Goal: Task Accomplishment & Management: Manage account settings

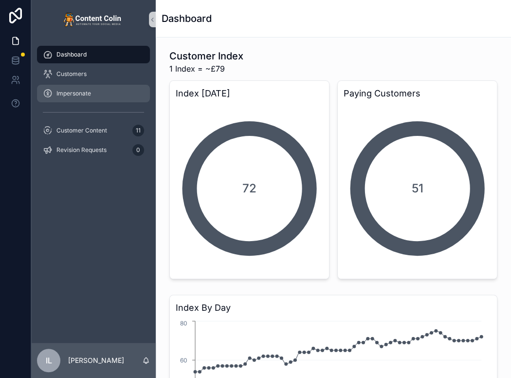
click at [123, 97] on div "Impersonate" at bounding box center [93, 94] width 101 height 16
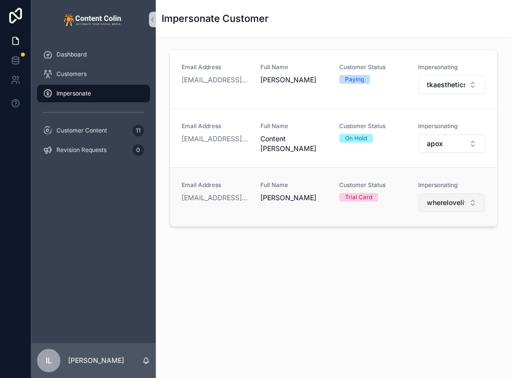
click at [437, 205] on span "wherelovelivesspeeddating" at bounding box center [446, 203] width 38 height 10
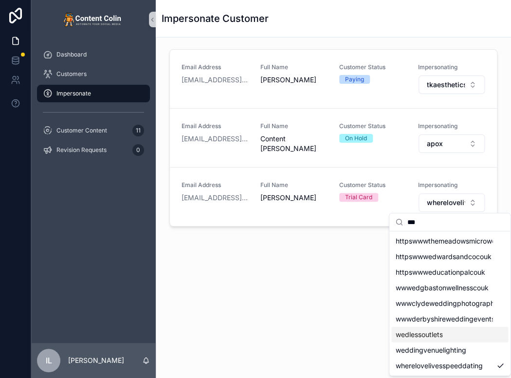
type input "***"
click at [423, 330] on span "wedlessoutlets" at bounding box center [419, 335] width 47 height 10
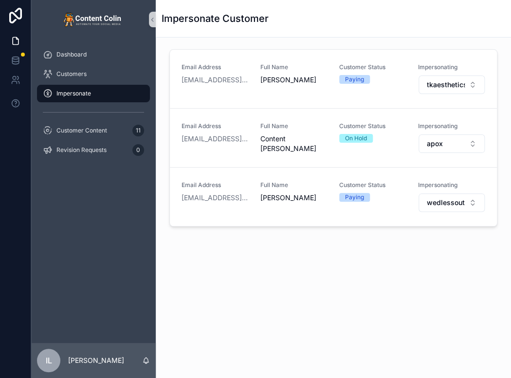
click at [399, 15] on div "Impersonate Customer" at bounding box center [334, 19] width 344 height 14
click at [80, 91] on span "Impersonate" at bounding box center [74, 94] width 35 height 8
click at [448, 193] on button "wedlessoutlets" at bounding box center [452, 202] width 66 height 19
type input "****"
click at [418, 239] on span "serotonintravel" at bounding box center [419, 241] width 47 height 10
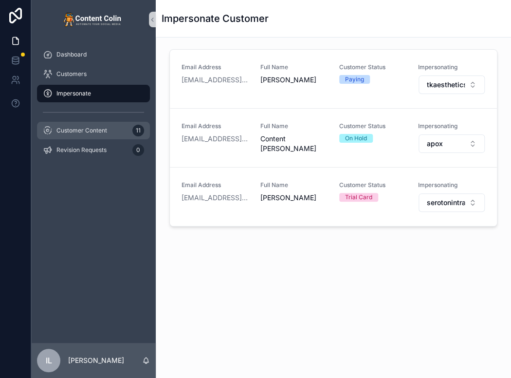
click at [80, 135] on div "Customer Content 11" at bounding box center [93, 131] width 101 height 16
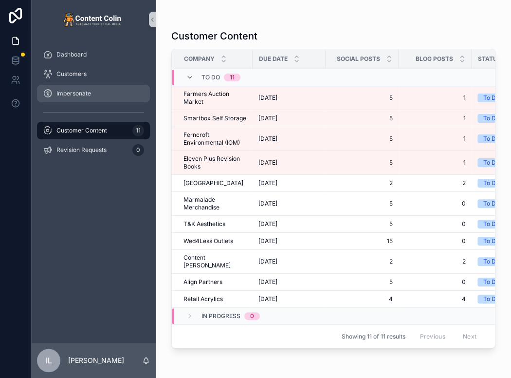
click at [74, 95] on span "Impersonate" at bounding box center [74, 94] width 35 height 8
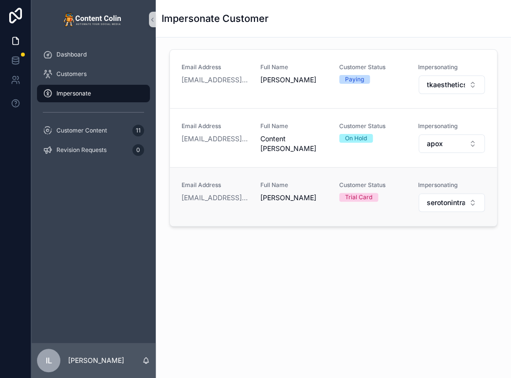
click at [431, 216] on div "Email Address [PERSON_NAME][EMAIL_ADDRESS][DOMAIN_NAME] Full Name [PERSON_NAME]…" at bounding box center [333, 196] width 327 height 59
click at [432, 206] on span "serotonintravel" at bounding box center [446, 203] width 38 height 10
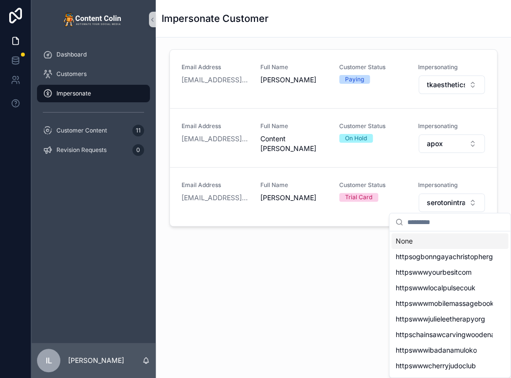
click at [423, 229] on input "scrollable content" at bounding box center [455, 222] width 97 height 18
click at [94, 72] on div "Customers" at bounding box center [93, 74] width 101 height 16
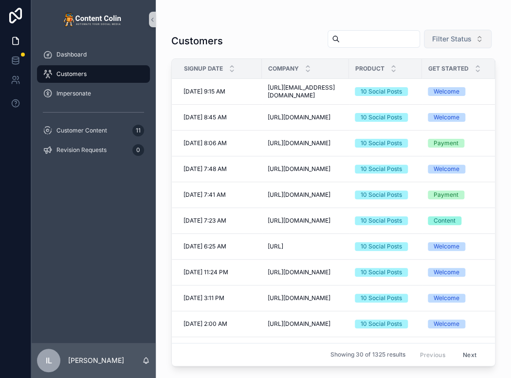
click at [437, 31] on button "Filter Status" at bounding box center [458, 39] width 68 height 19
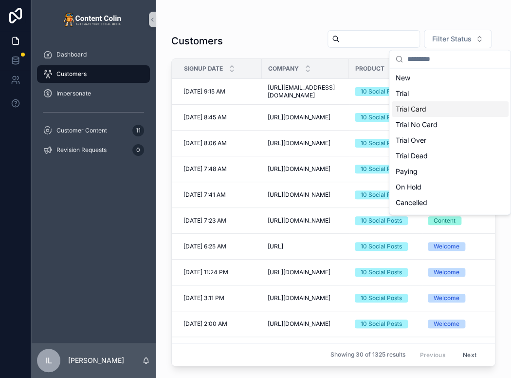
click at [407, 110] on div "Trial Card" at bounding box center [450, 109] width 117 height 16
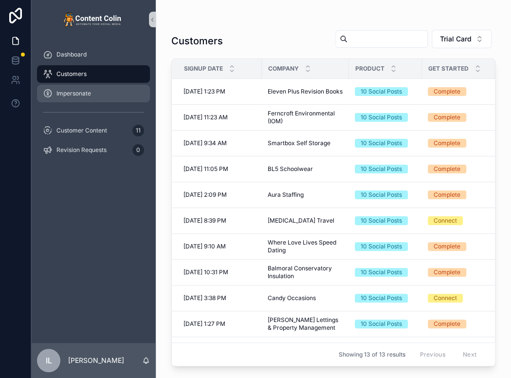
click at [99, 95] on div "Impersonate" at bounding box center [93, 94] width 101 height 16
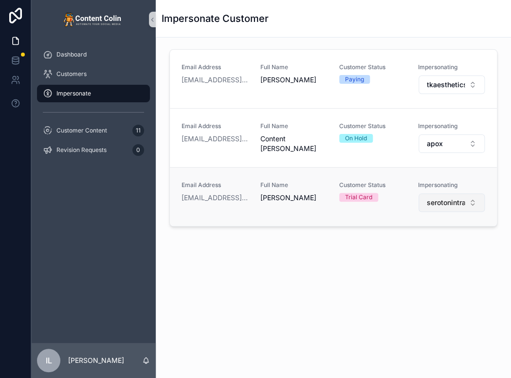
click at [452, 198] on span "serotonintravel" at bounding box center [446, 203] width 38 height 10
type input "****"
click at [432, 242] on span "ferncroftenvironmentaliom" at bounding box center [438, 241] width 84 height 10
click at [447, 201] on span "ferncroftenvironmentaliom" at bounding box center [446, 203] width 38 height 10
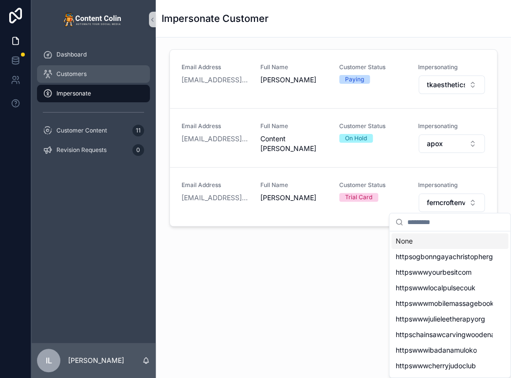
click at [90, 70] on div "Customers" at bounding box center [93, 74] width 101 height 16
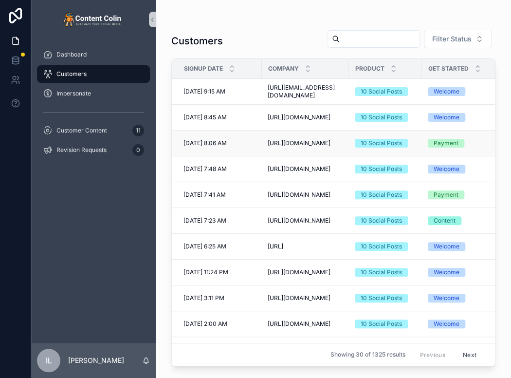
click at [279, 146] on span "[URL][DOMAIN_NAME]" at bounding box center [299, 143] width 63 height 8
drag, startPoint x: 271, startPoint y: 151, endPoint x: 284, endPoint y: 153, distance: 13.2
click at [269, 147] on span "[URL][DOMAIN_NAME]" at bounding box center [299, 143] width 63 height 8
drag, startPoint x: 283, startPoint y: 153, endPoint x: 266, endPoint y: 140, distance: 21.1
click at [266, 140] on td "[URL][DOMAIN_NAME] [URL][DOMAIN_NAME]" at bounding box center [305, 144] width 87 height 26
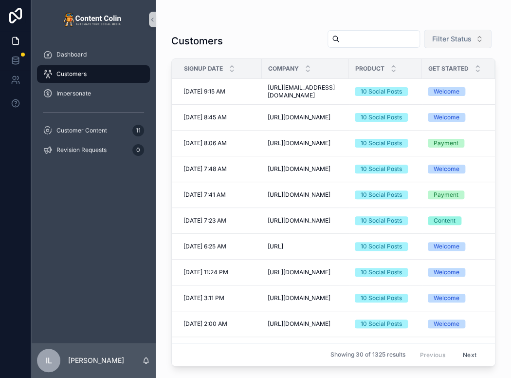
click at [440, 44] on button "Filter Status" at bounding box center [458, 39] width 68 height 19
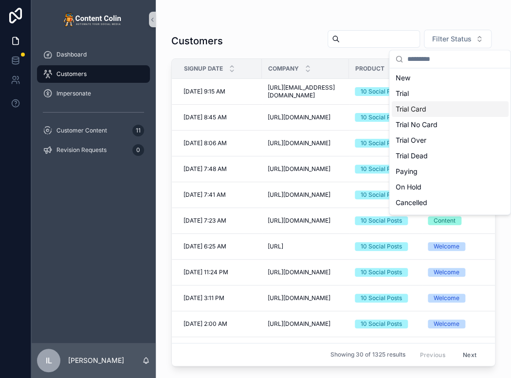
click at [435, 110] on div "Trial Card" at bounding box center [450, 109] width 117 height 16
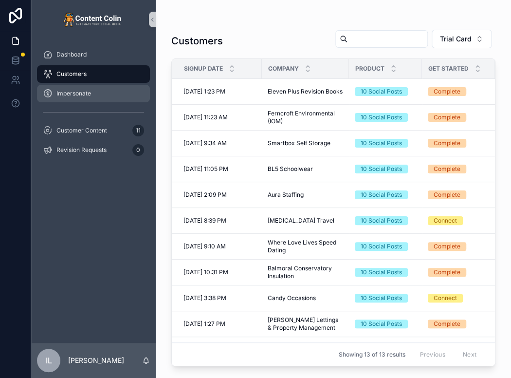
click at [132, 92] on div "Impersonate" at bounding box center [93, 94] width 101 height 16
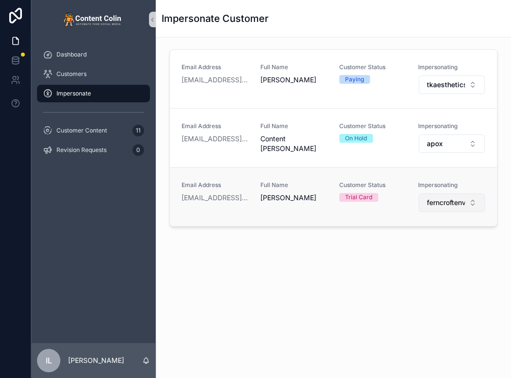
click at [446, 203] on span "ferncroftenvironmentaliom" at bounding box center [446, 203] width 38 height 10
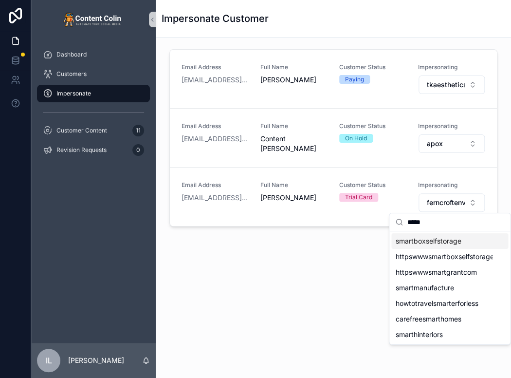
type input "*****"
click at [424, 242] on span "smartboxselfstorage" at bounding box center [429, 241] width 66 height 10
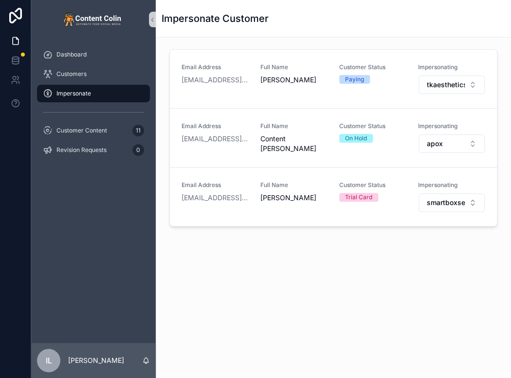
click at [89, 64] on div "Customers" at bounding box center [93, 73] width 125 height 19
click at [87, 76] on div "Customers" at bounding box center [93, 74] width 101 height 16
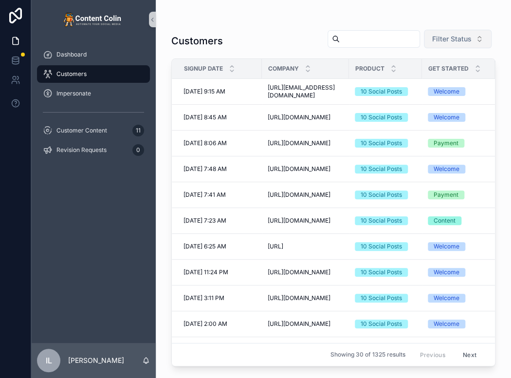
click at [455, 34] on button "Filter Status" at bounding box center [458, 39] width 68 height 19
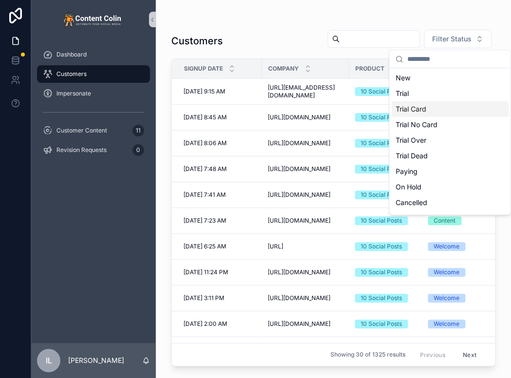
click at [414, 111] on div "Trial Card" at bounding box center [450, 109] width 117 height 16
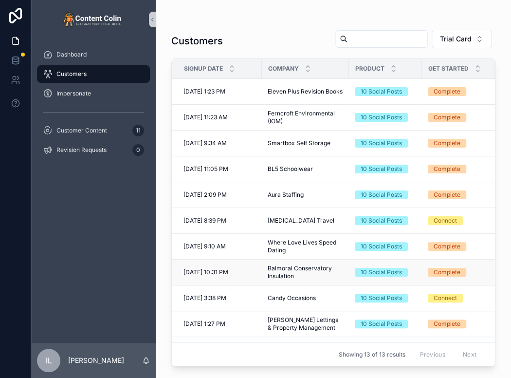
click at [290, 268] on span "Balmoral Conservatory Insulation" at bounding box center [306, 272] width 76 height 16
drag, startPoint x: 304, startPoint y: 276, endPoint x: 260, endPoint y: 268, distance: 44.5
click at [260, 268] on tr "[DATE] 10:31 PM [DATE] 10:31 PM [GEOGRAPHIC_DATA] Insulation Balmoral Conservat…" at bounding box center [411, 273] width 478 height 26
click at [104, 101] on div "Impersonate" at bounding box center [93, 94] width 101 height 16
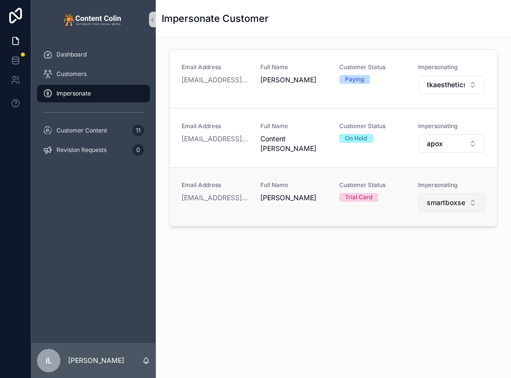
click at [445, 198] on span "smartboxselfstorage" at bounding box center [446, 203] width 38 height 10
type input "****"
click at [442, 243] on span "balmoralconservatoryinsulation" at bounding box center [444, 241] width 97 height 10
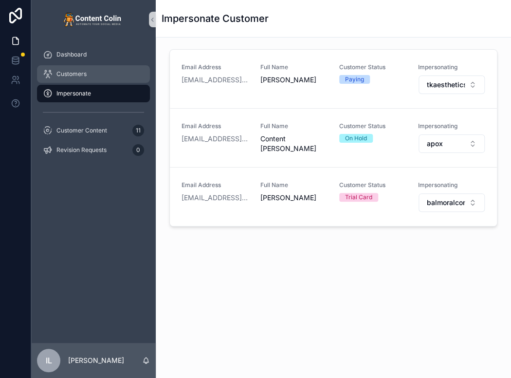
click at [78, 77] on span "Customers" at bounding box center [72, 74] width 30 height 8
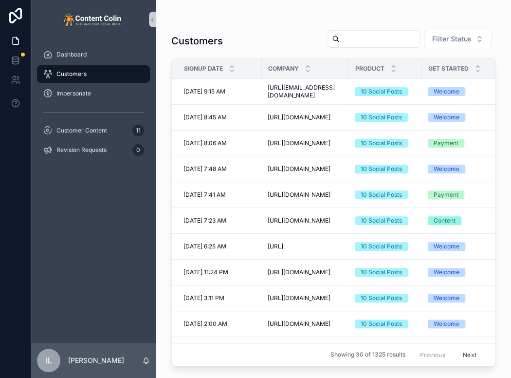
click at [444, 25] on div "Customers Filter Status Signup Date Company Product Get Started Status Country …" at bounding box center [333, 194] width 324 height 343
click at [449, 40] on span "Filter Status" at bounding box center [452, 39] width 39 height 10
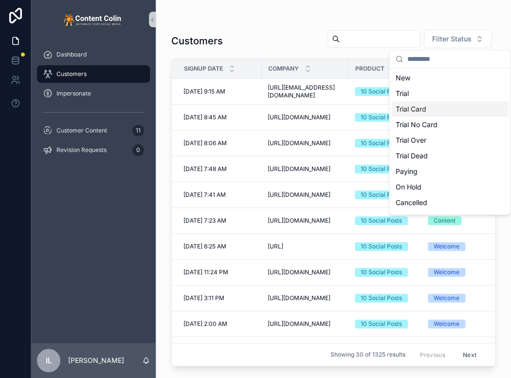
click at [427, 113] on div "Trial Card" at bounding box center [450, 109] width 117 height 16
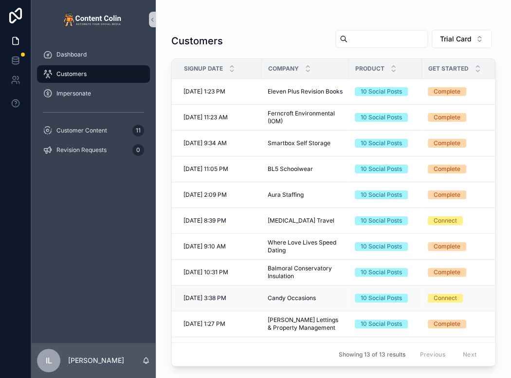
click at [360, 300] on span "10 Social Posts" at bounding box center [381, 298] width 53 height 9
click at [328, 296] on div "Candy Occasions Candy Occasions" at bounding box center [306, 298] width 76 height 8
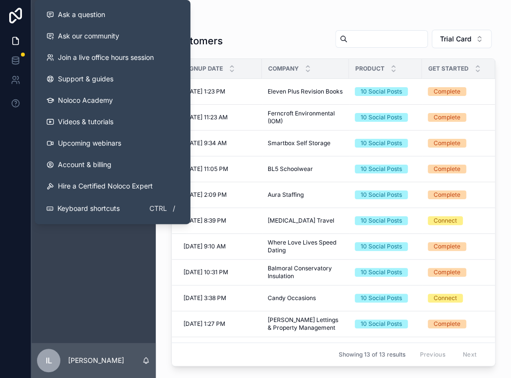
drag, startPoint x: 78, startPoint y: 330, endPoint x: 81, endPoint y: 323, distance: 8.1
click at [78, 330] on div "Dashboard Customers Impersonate Customer Content 11 Revision Requests 0" at bounding box center [93, 191] width 125 height 304
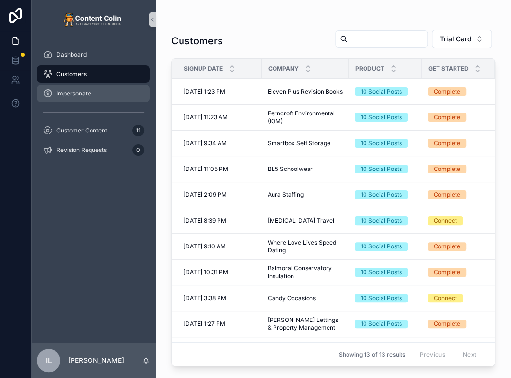
click at [95, 101] on div "Impersonate" at bounding box center [93, 94] width 101 height 16
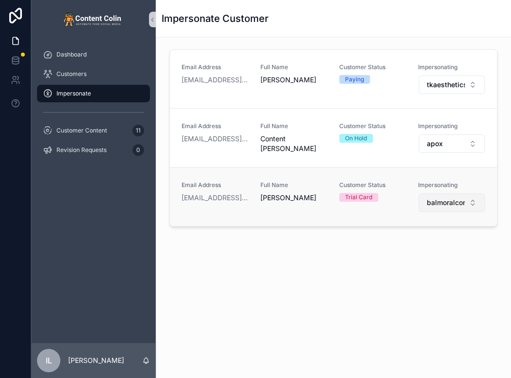
click at [434, 207] on button "balmoralconservatoryinsulation" at bounding box center [452, 202] width 66 height 19
type input "*****"
click at [440, 243] on span "candyoccasions" at bounding box center [422, 241] width 52 height 10
click at [77, 95] on span "Impersonate" at bounding box center [74, 94] width 35 height 8
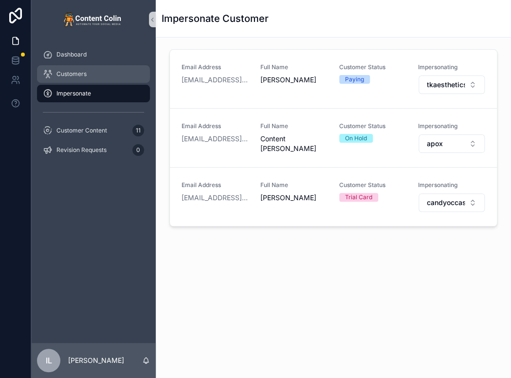
click at [70, 72] on span "Customers" at bounding box center [72, 74] width 30 height 8
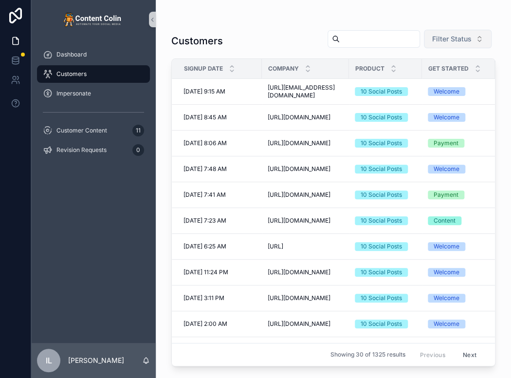
click at [454, 40] on span "Filter Status" at bounding box center [452, 39] width 39 height 10
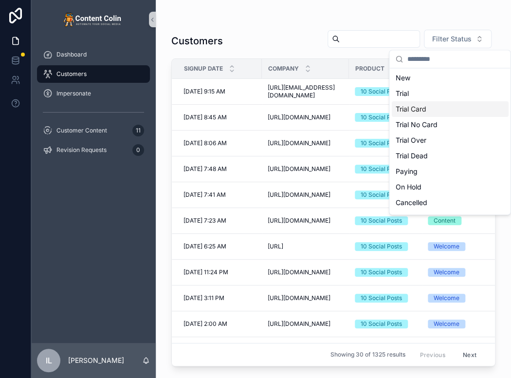
click at [430, 113] on div "Trial Card" at bounding box center [450, 109] width 117 height 16
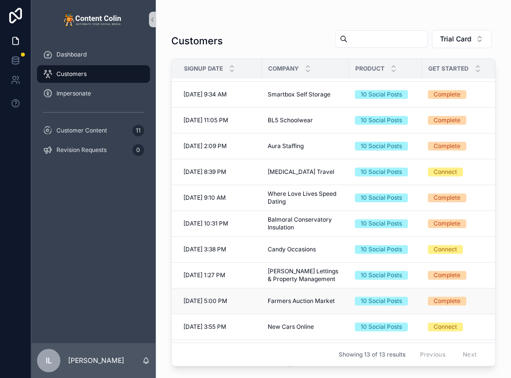
scroll to position [76, 0]
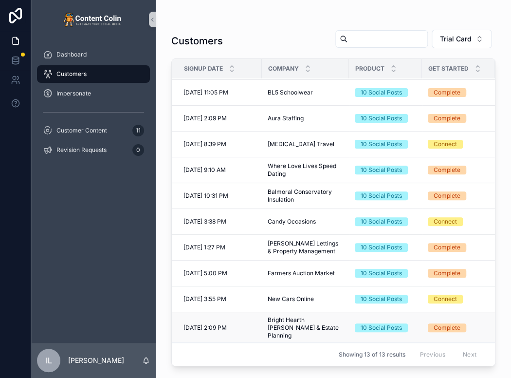
click at [299, 324] on span "Bright Hearth [PERSON_NAME] & Estate Planning" at bounding box center [306, 327] width 76 height 23
drag, startPoint x: 319, startPoint y: 326, endPoint x: 257, endPoint y: 316, distance: 62.3
click at [257, 316] on tr "[DATE] 2:09 PM [DATE] 2:09 PM Bright Hearth [PERSON_NAME] & Estate Planning Bri…" at bounding box center [411, 328] width 478 height 32
drag, startPoint x: 297, startPoint y: 321, endPoint x: 264, endPoint y: 328, distance: 33.3
click at [264, 328] on td "Bright Hearth [PERSON_NAME] & Estate Planning Bright Hearth [PERSON_NAME] & Est…" at bounding box center [305, 328] width 87 height 32
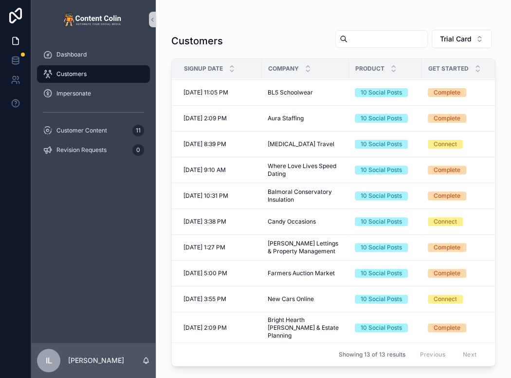
click at [339, 16] on div "scrollable content" at bounding box center [333, 20] width 324 height 8
click at [87, 100] on div "Impersonate" at bounding box center [93, 94] width 101 height 16
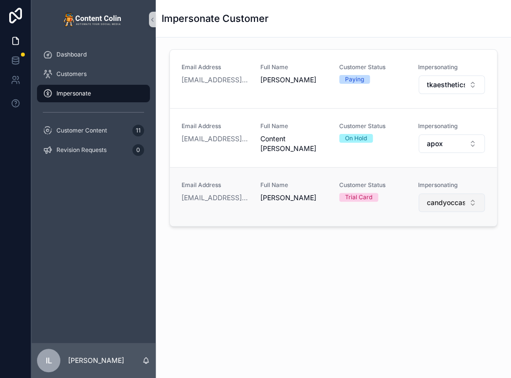
click at [445, 204] on span "candyoccasions" at bounding box center [446, 203] width 38 height 10
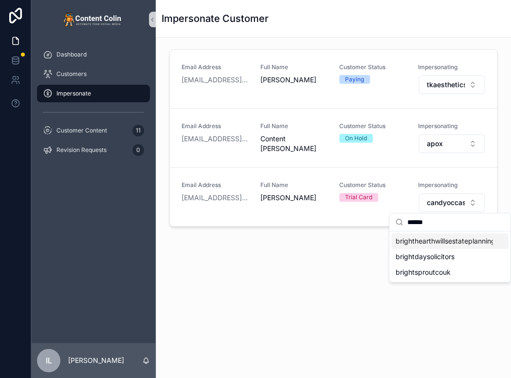
type input "******"
click at [418, 237] on span "brighthearthwillsestateplanning" at bounding box center [444, 241] width 97 height 10
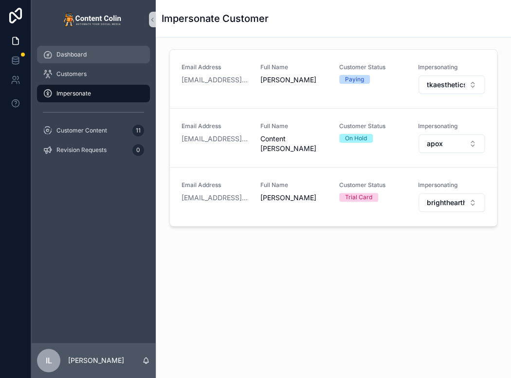
click at [64, 47] on div "Dashboard" at bounding box center [93, 55] width 101 height 16
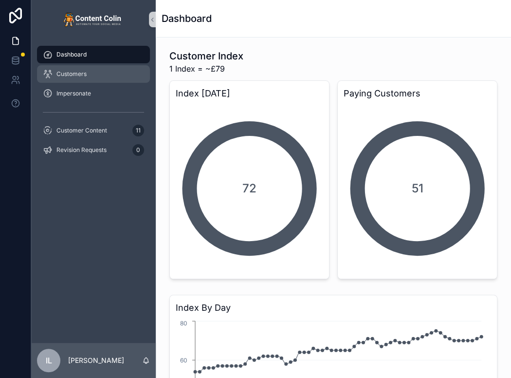
click at [78, 71] on span "Customers" at bounding box center [72, 74] width 30 height 8
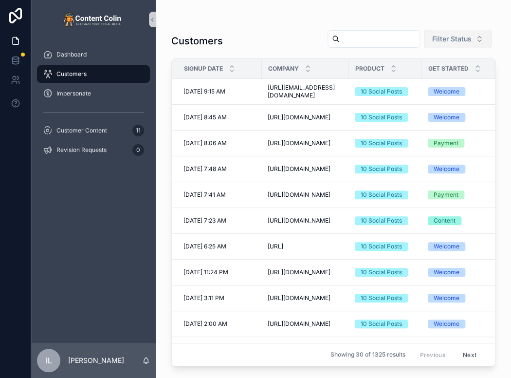
click at [464, 37] on span "Filter Status" at bounding box center [452, 39] width 39 height 10
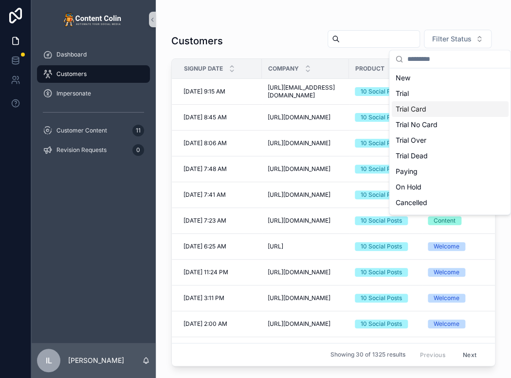
click at [420, 109] on div "Trial Card" at bounding box center [450, 109] width 117 height 16
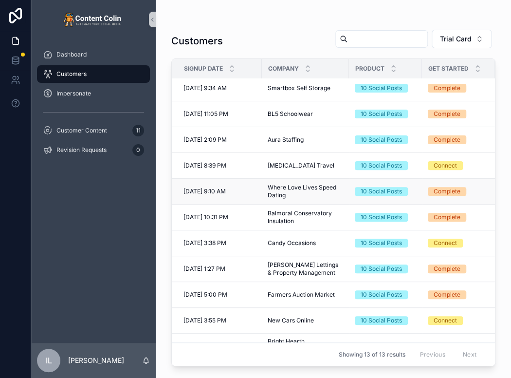
scroll to position [76, 0]
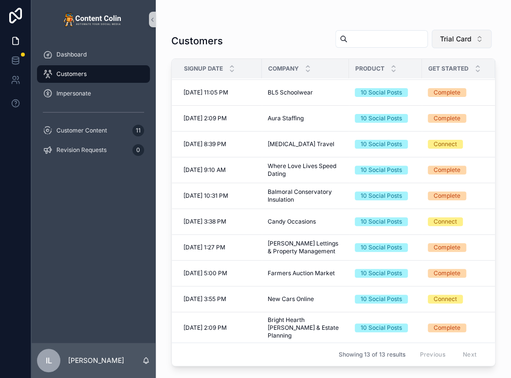
click at [452, 40] on span "Trial Card" at bounding box center [456, 39] width 32 height 10
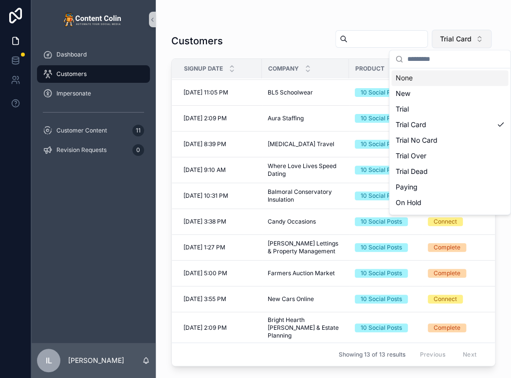
click at [452, 40] on span "Trial Card" at bounding box center [456, 39] width 32 height 10
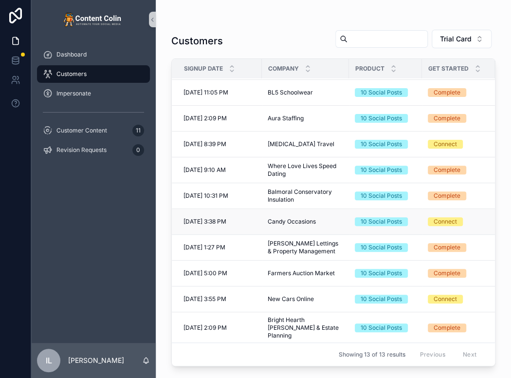
scroll to position [0, 0]
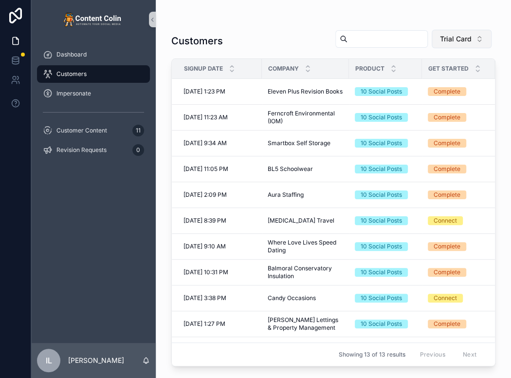
click at [460, 42] on span "Trial Card" at bounding box center [456, 39] width 32 height 10
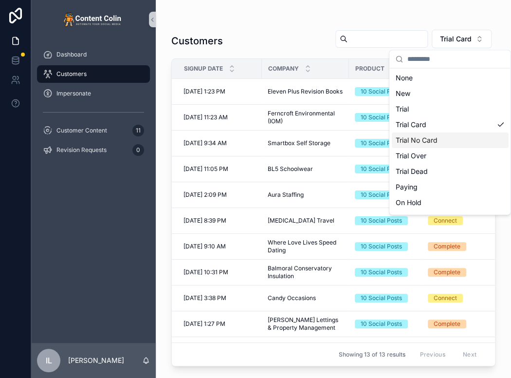
click at [424, 140] on div "Trial No Card" at bounding box center [450, 140] width 117 height 16
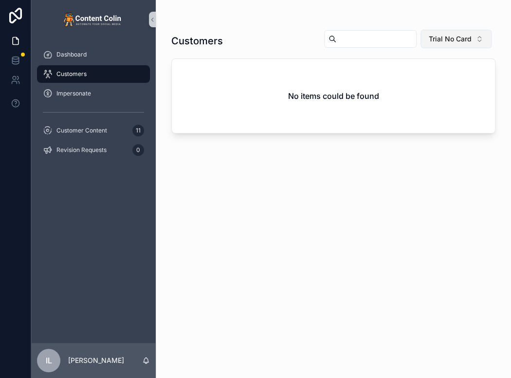
click at [446, 41] on span "Trial No Card" at bounding box center [450, 39] width 43 height 10
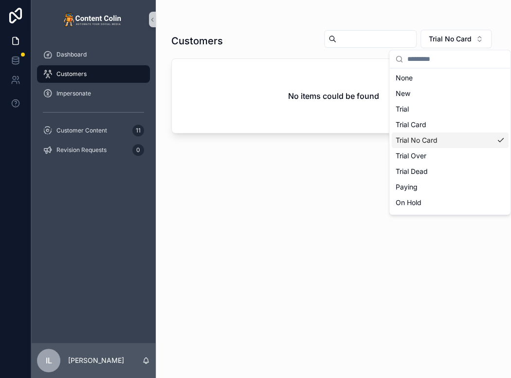
click at [419, 143] on div "Trial No Card" at bounding box center [450, 140] width 117 height 16
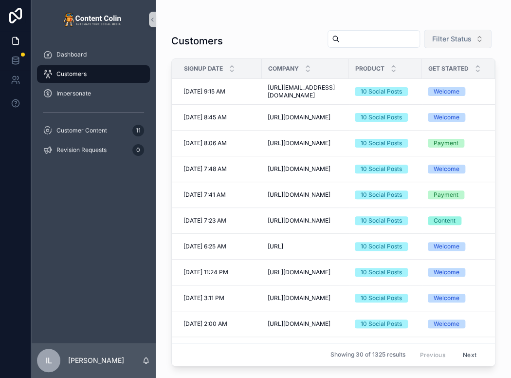
click at [433, 38] on span "Filter Status" at bounding box center [452, 39] width 39 height 10
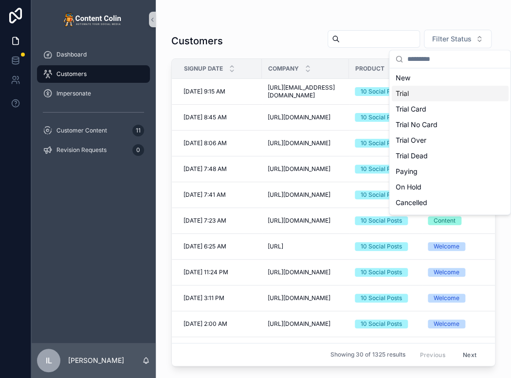
click at [415, 86] on div "Trial" at bounding box center [450, 94] width 117 height 16
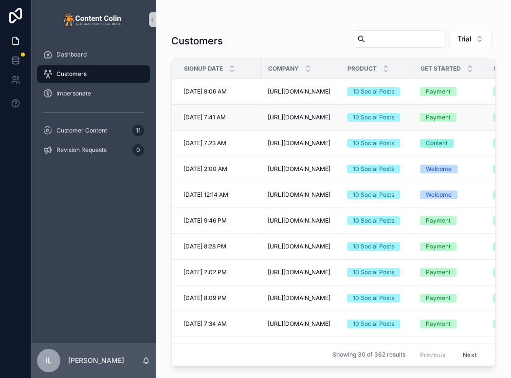
click at [287, 107] on td "[URL][DOMAIN_NAME] [URL][DOMAIN_NAME]" at bounding box center [301, 118] width 79 height 26
